Goal: Find specific page/section: Find specific page/section

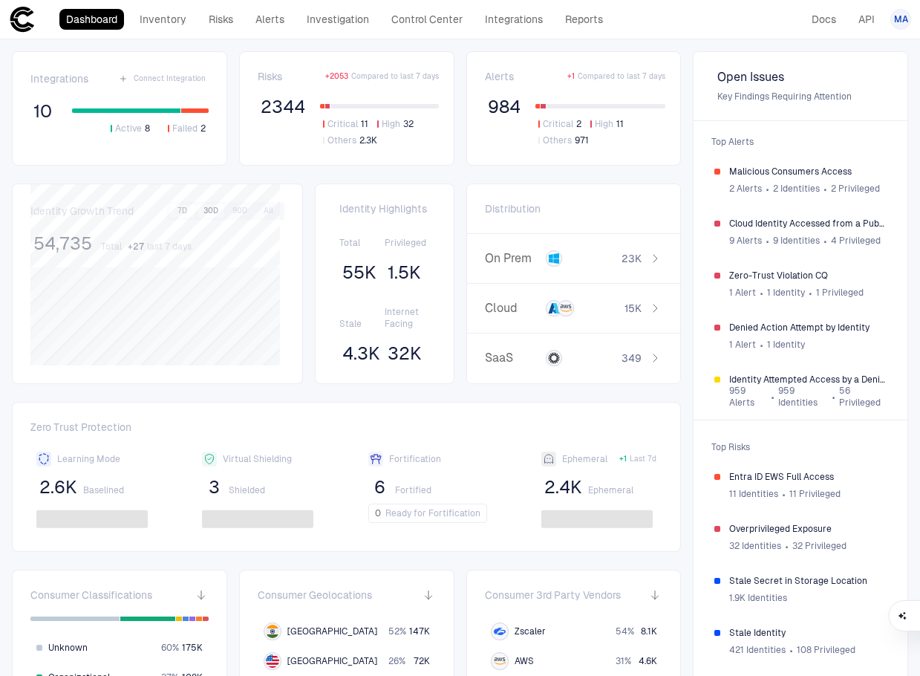
click at [202, 209] on button "30D" at bounding box center [211, 210] width 27 height 13
click at [231, 211] on button "90D" at bounding box center [240, 210] width 27 height 13
click at [258, 206] on button "All" at bounding box center [269, 210] width 27 height 13
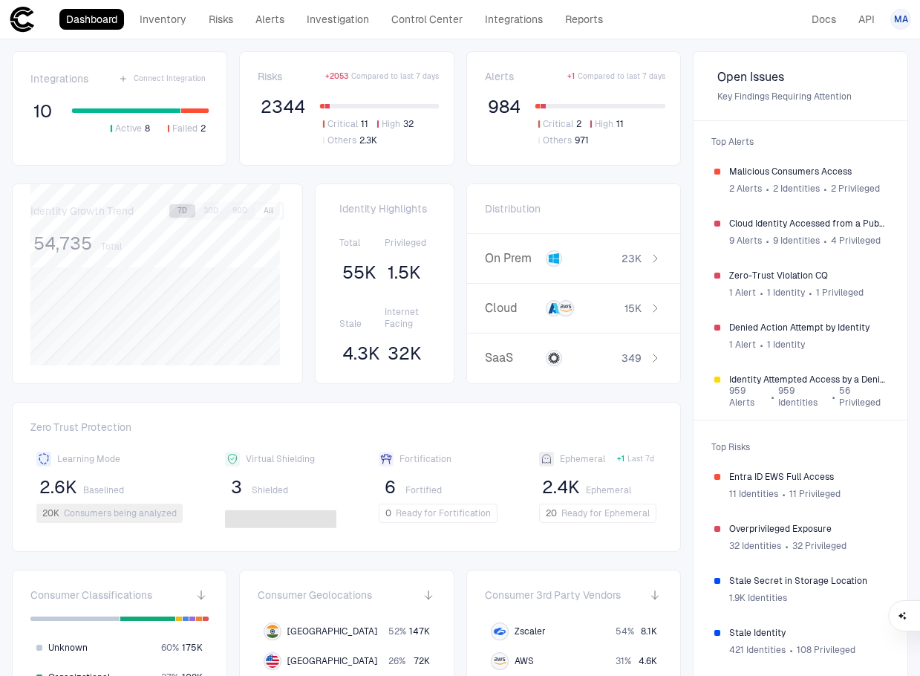
click at [178, 211] on button "7D" at bounding box center [182, 210] width 26 height 13
click at [165, 16] on link "Inventory" at bounding box center [163, 19] width 60 height 21
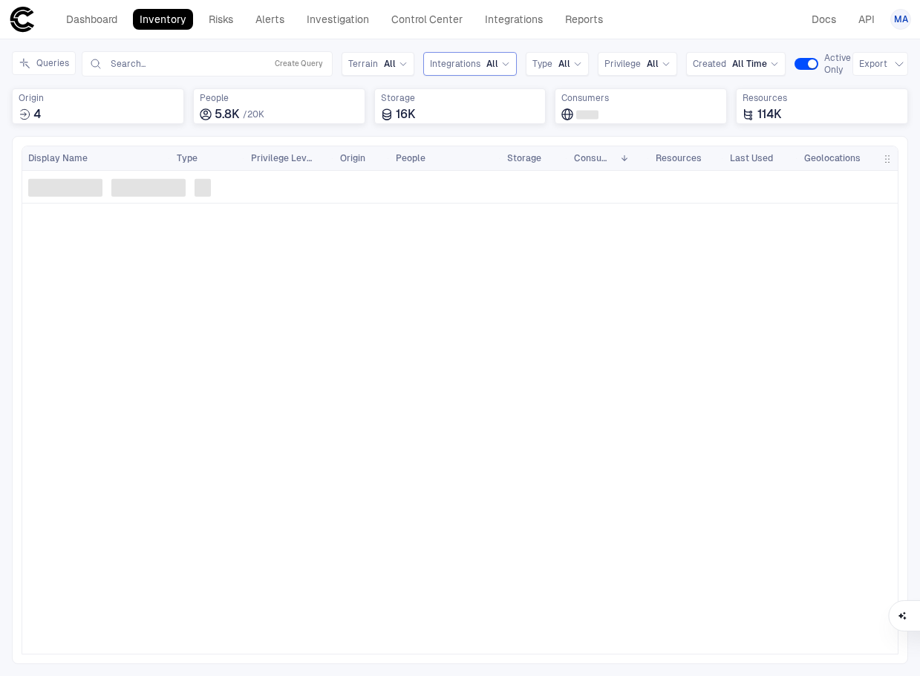
click at [462, 62] on span "Integrations" at bounding box center [455, 64] width 51 height 12
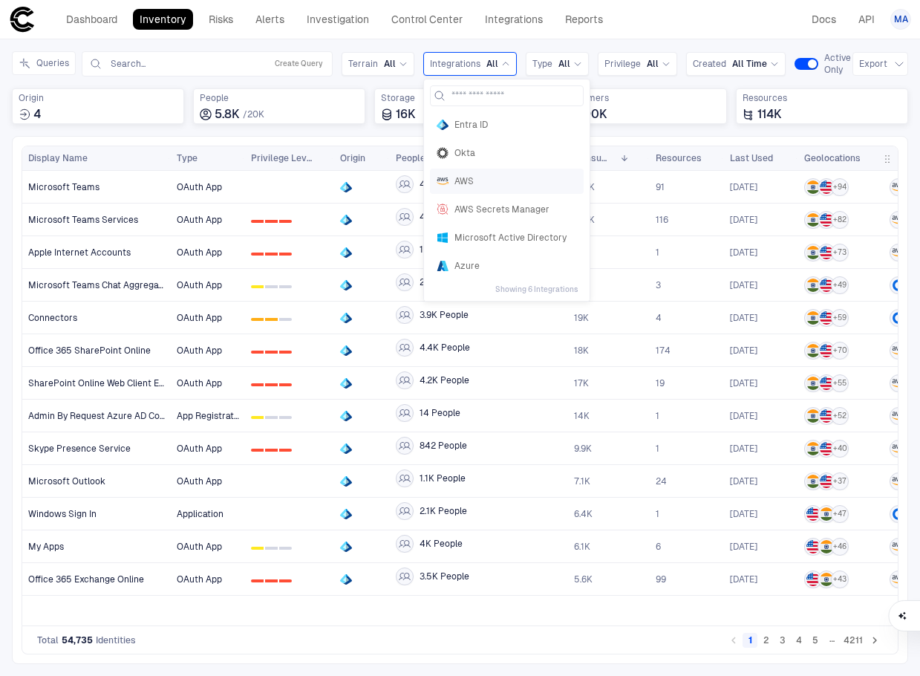
click at [465, 178] on span "AWS" at bounding box center [516, 181] width 123 height 12
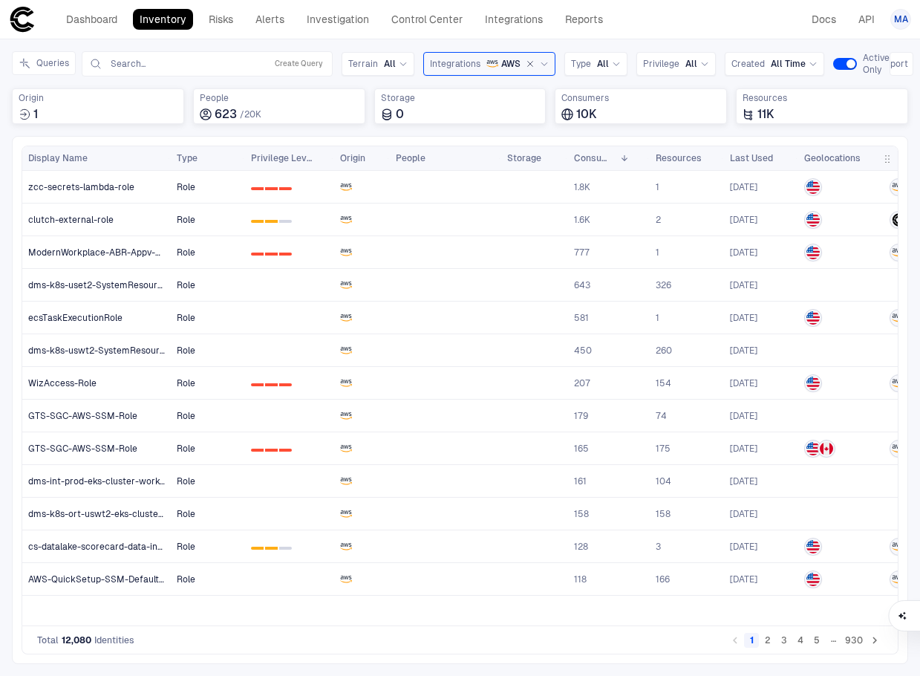
click at [487, 62] on icon "AWS" at bounding box center [493, 64] width 12 height 12
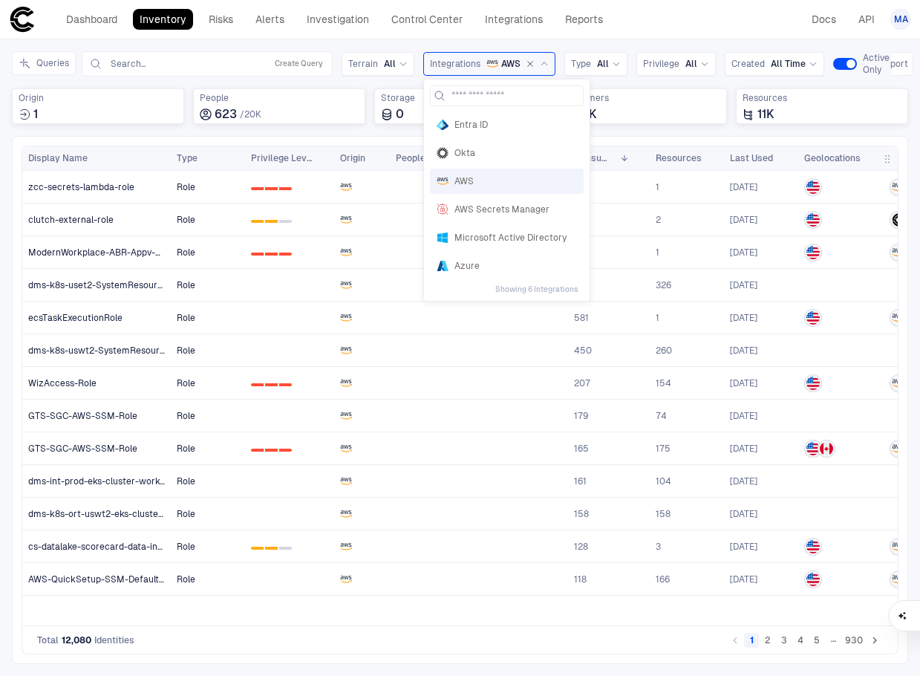
click at [268, 44] on div "Inventory Navigator Discovery AD Service Accounts Access from Non-Org Addresses…" at bounding box center [460, 357] width 920 height 637
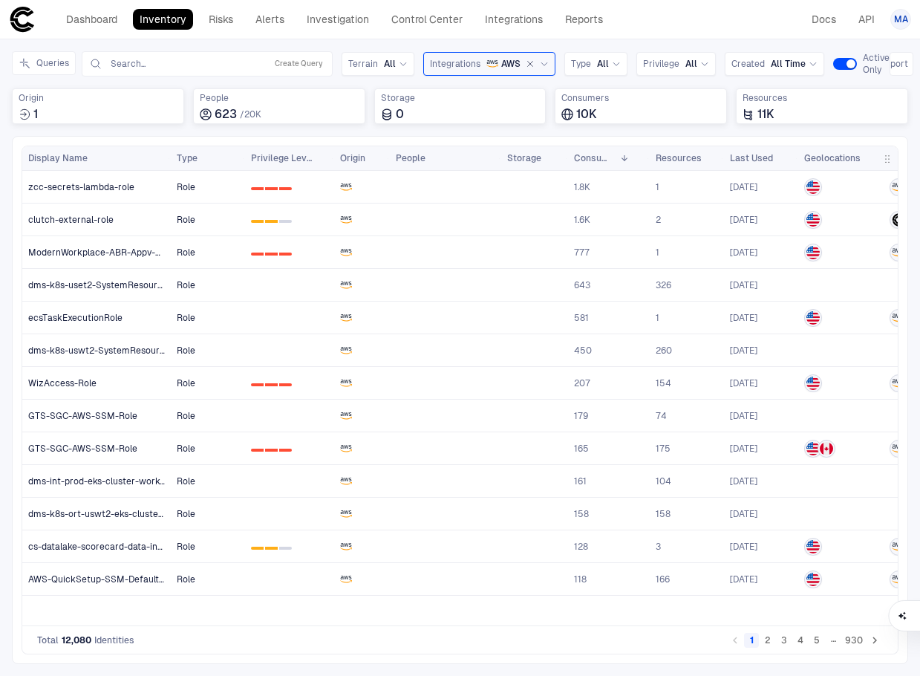
click at [504, 644] on div "Total 12,080 Identities 1 2 3 4 5 … 930" at bounding box center [460, 640] width 877 height 28
